Goal: Transaction & Acquisition: Book appointment/travel/reservation

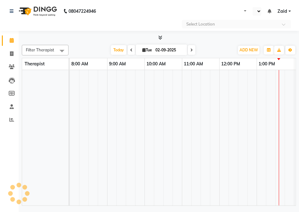
select select "en"
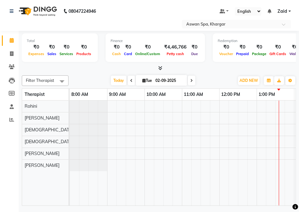
click at [192, 80] on icon at bounding box center [192, 81] width 2 height 4
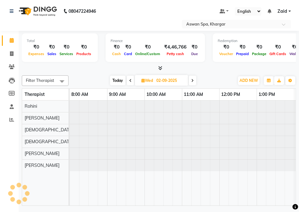
type input "[DATE]"
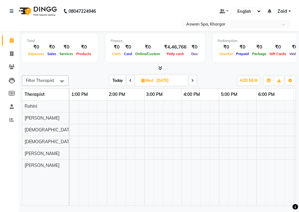
click at [149, 200] on td at bounding box center [148, 153] width 9 height 105
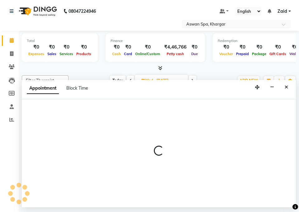
select select "66072"
select select "tentative"
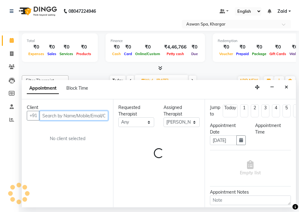
select select "780"
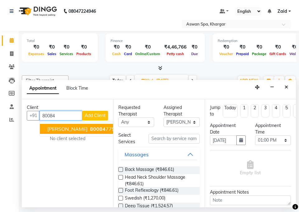
click at [98, 126] on ngb-highlight "80084 77978" at bounding box center [105, 129] width 32 height 6
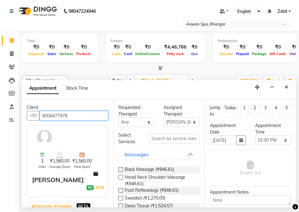
type input "8008477978"
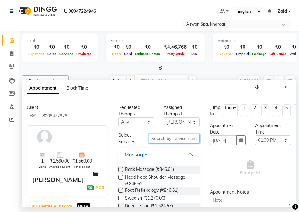
click at [170, 137] on input "text" at bounding box center [174, 139] width 51 height 10
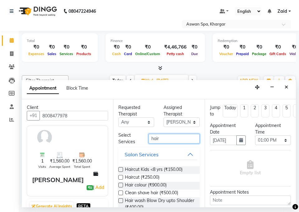
click at [170, 139] on input "hair" at bounding box center [174, 139] width 51 height 10
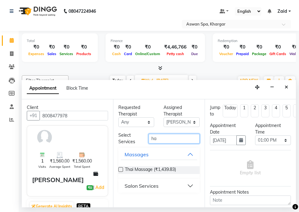
type input "h"
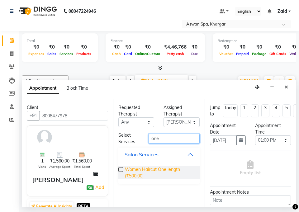
type input "one"
click at [156, 173] on span "Women Haircut One length (₹500.00)" at bounding box center [160, 173] width 70 height 13
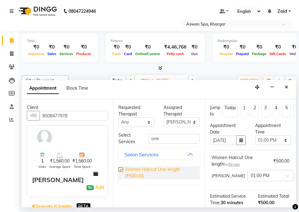
checkbox input "false"
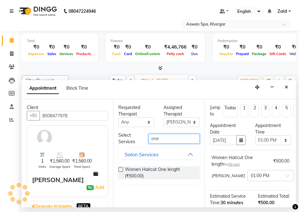
click at [178, 139] on input "one" at bounding box center [174, 139] width 51 height 10
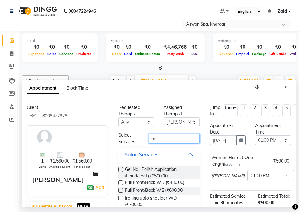
type input "o"
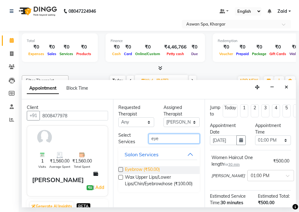
type input "eye"
click at [148, 167] on span "Eyebrow (₹50.00)" at bounding box center [142, 171] width 35 height 8
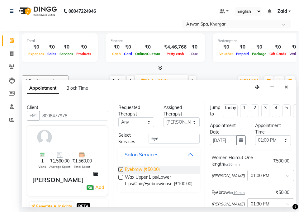
checkbox input "false"
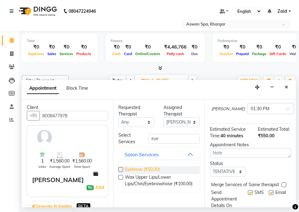
scroll to position [122, 0]
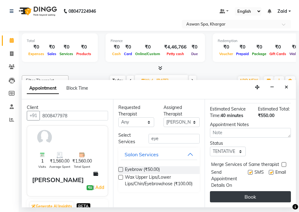
click at [245, 193] on button "Book" at bounding box center [250, 196] width 81 height 11
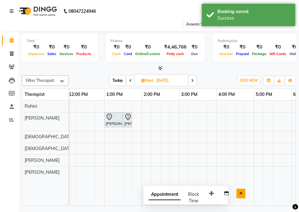
click at [242, 193] on icon "Close" at bounding box center [240, 193] width 3 height 4
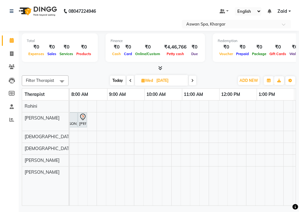
scroll to position [0, 198]
